Goal: Information Seeking & Learning: Learn about a topic

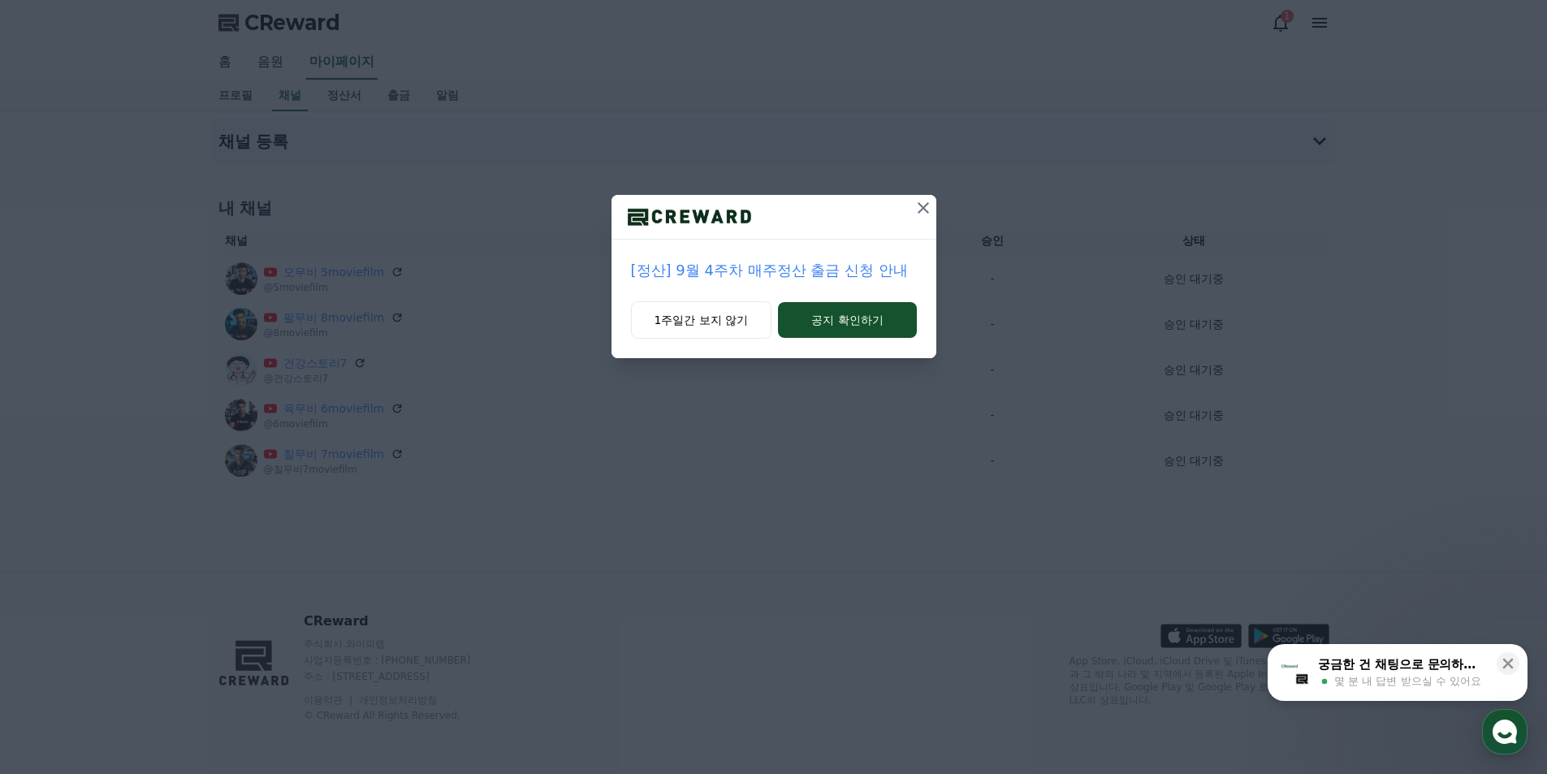
click at [850, 275] on p "[정산] 9월 4주차 매주정산 출금 신청 안내" at bounding box center [774, 270] width 286 height 23
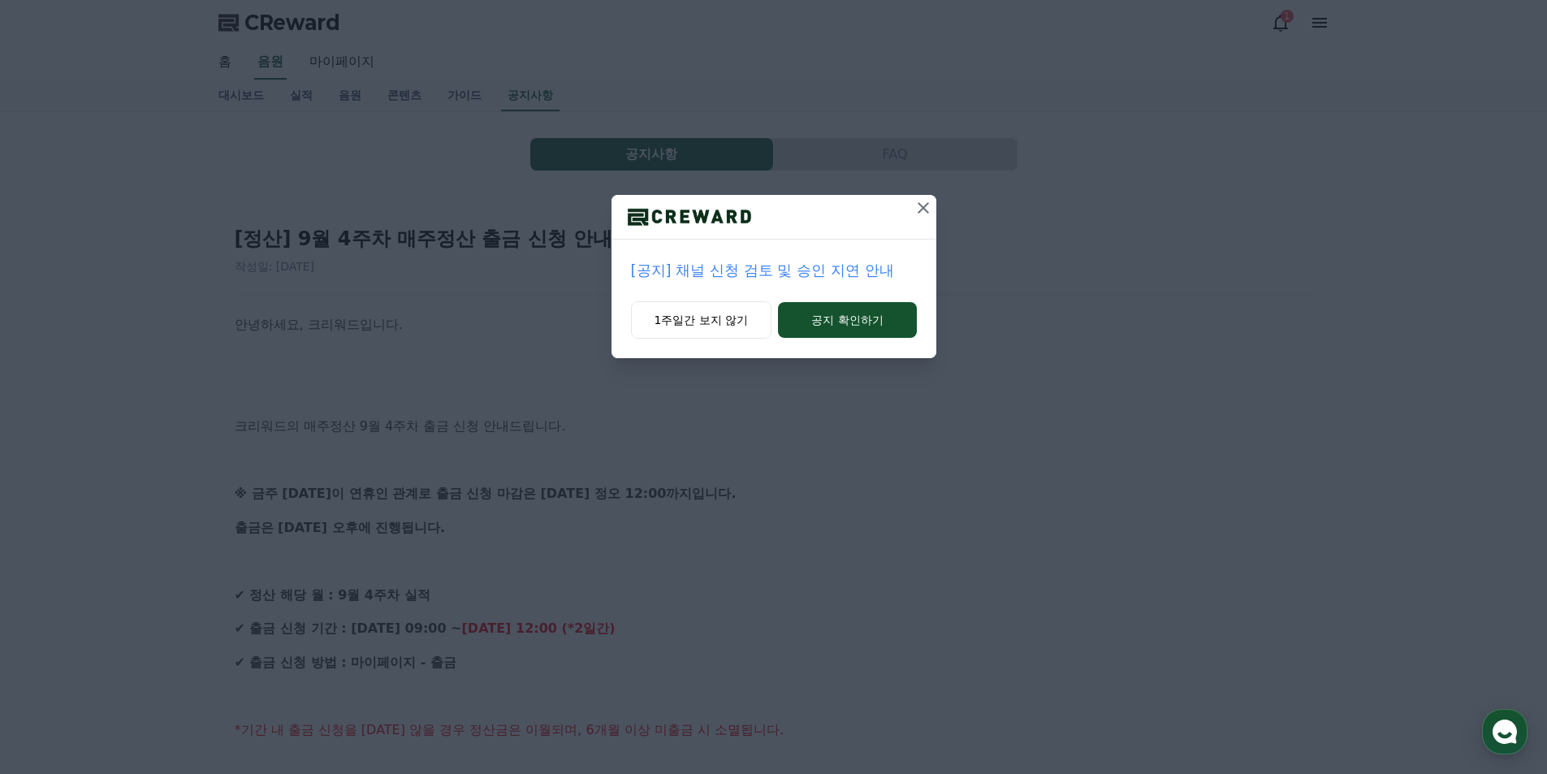
click at [924, 207] on icon at bounding box center [923, 207] width 11 height 11
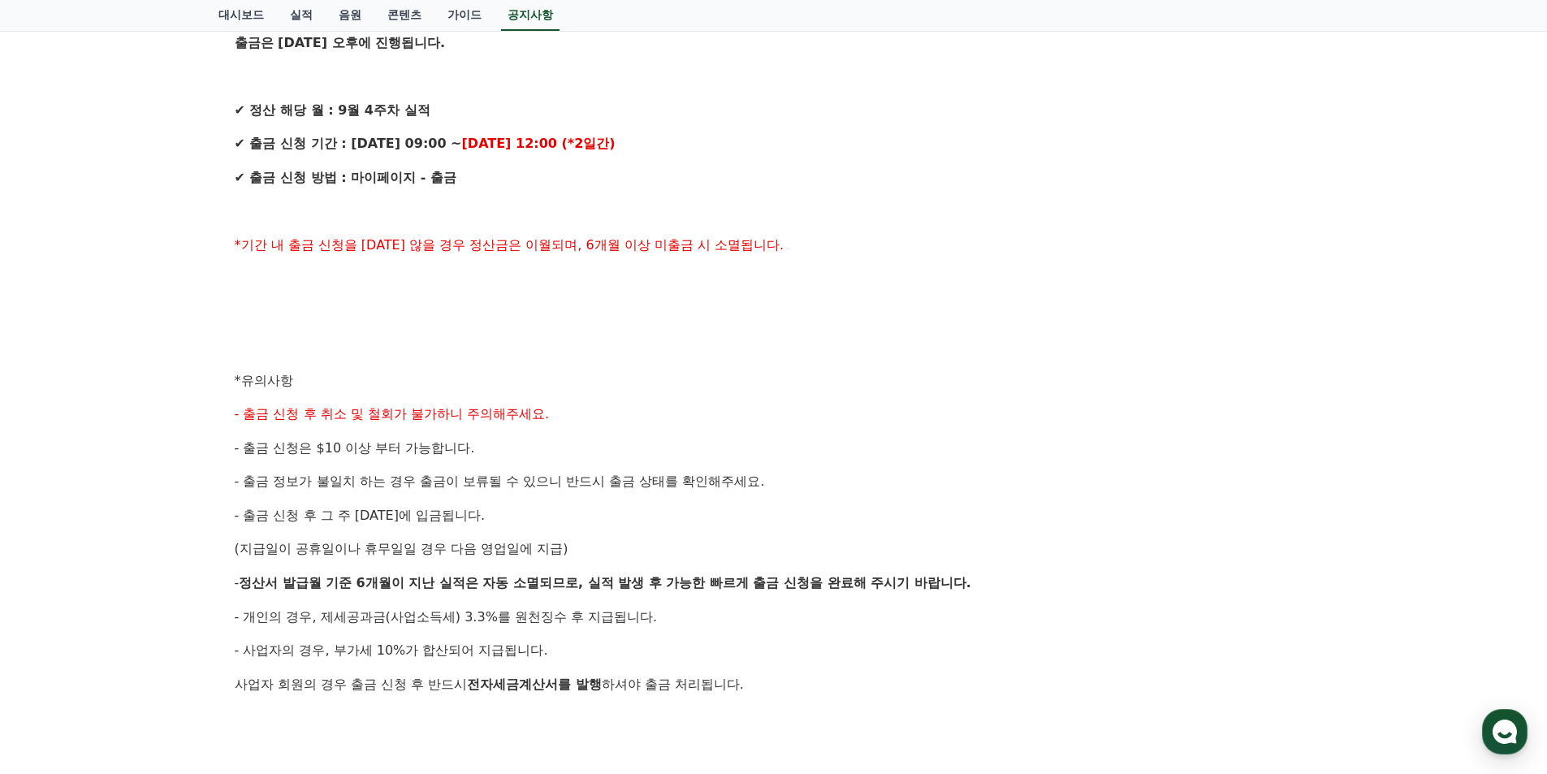
scroll to position [731, 0]
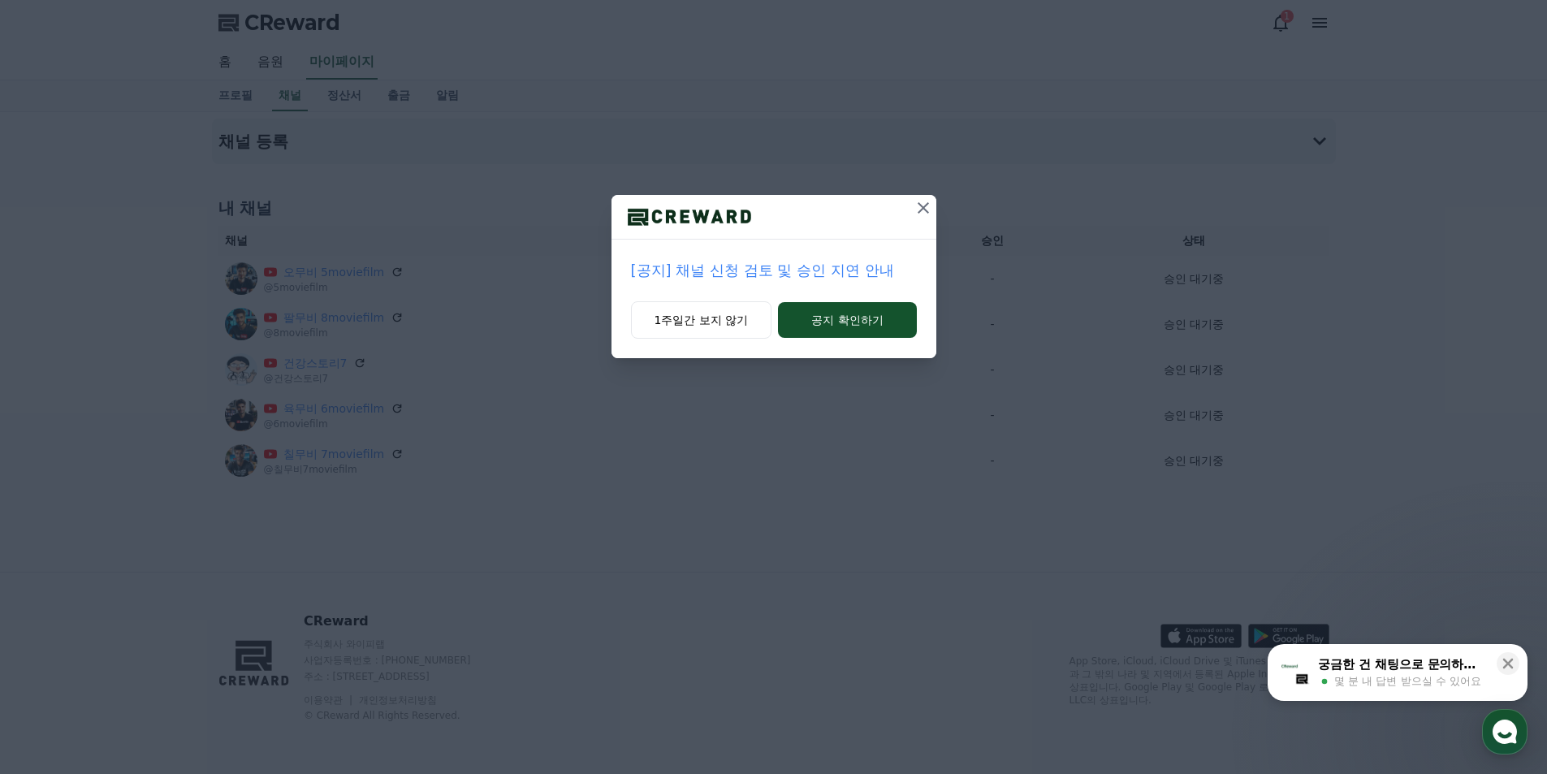
click at [909, 193] on div "[공지] 채널 신청 검토 및 승인 지연 안내 1주일간 보지 않기 공지 확인하기" at bounding box center [773, 192] width 1547 height 384
click at [916, 204] on icon at bounding box center [923, 207] width 19 height 19
